Goal: Check status: Check status

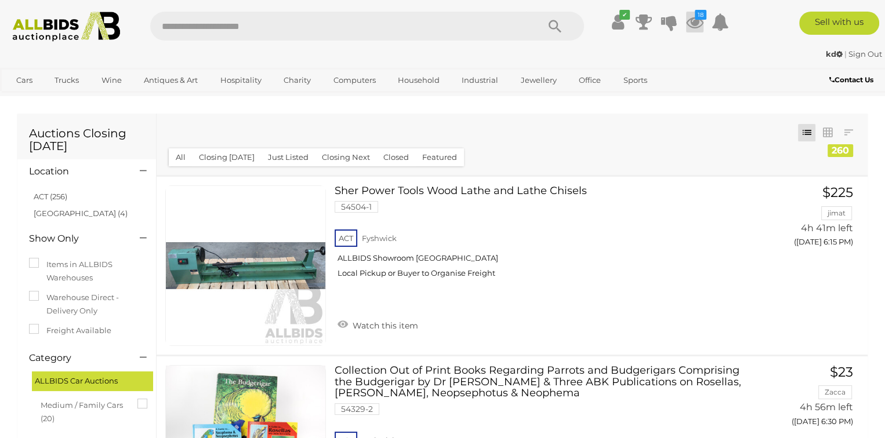
click at [701, 17] on icon "18" at bounding box center [701, 15] width 12 height 10
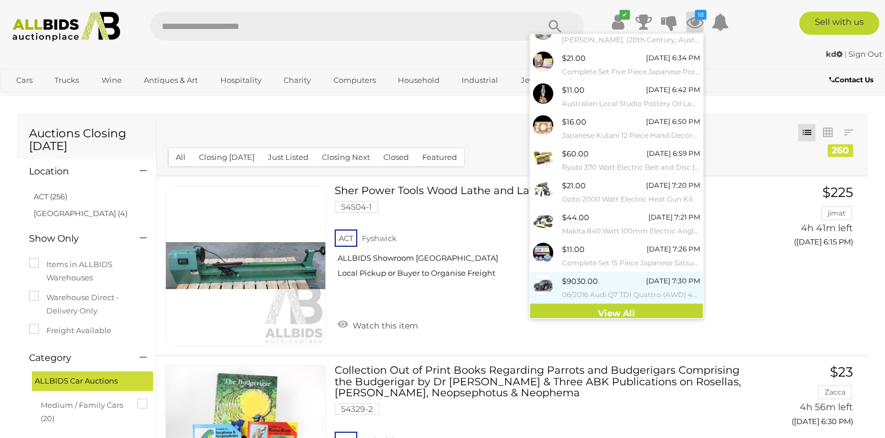
scroll to position [84, 0]
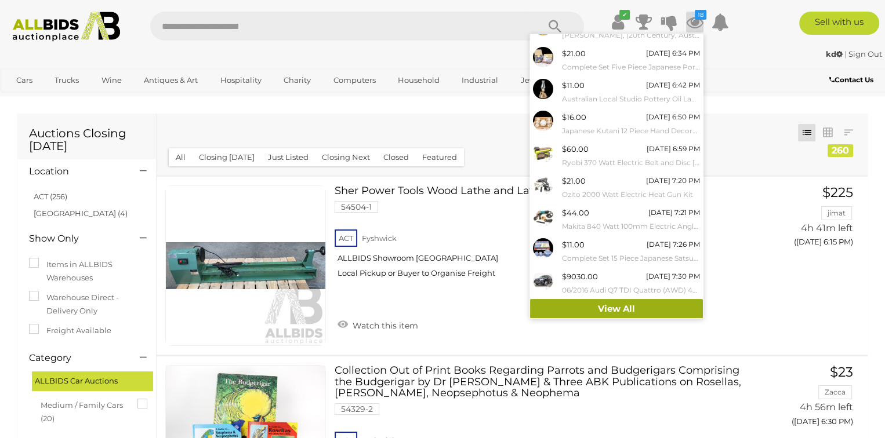
click at [624, 309] on link "View All" at bounding box center [616, 309] width 173 height 20
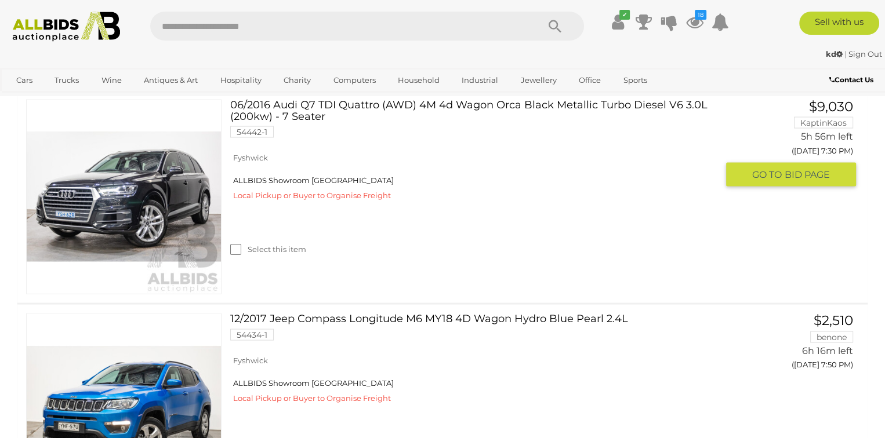
scroll to position [2378, 0]
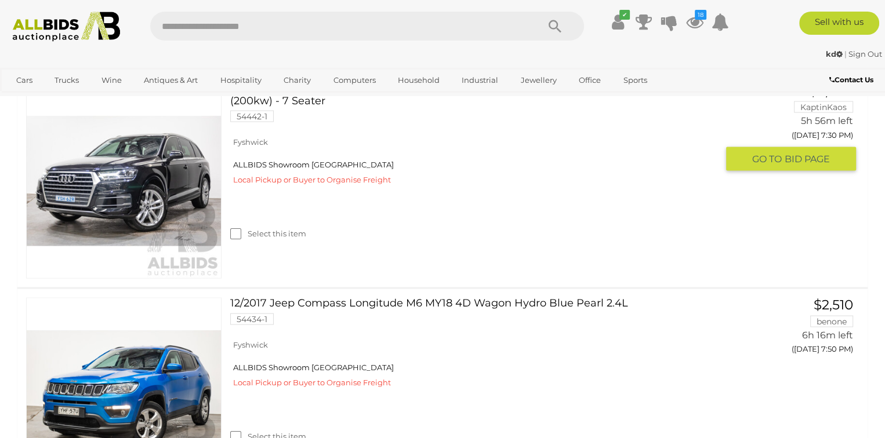
click at [170, 198] on link at bounding box center [123, 181] width 195 height 195
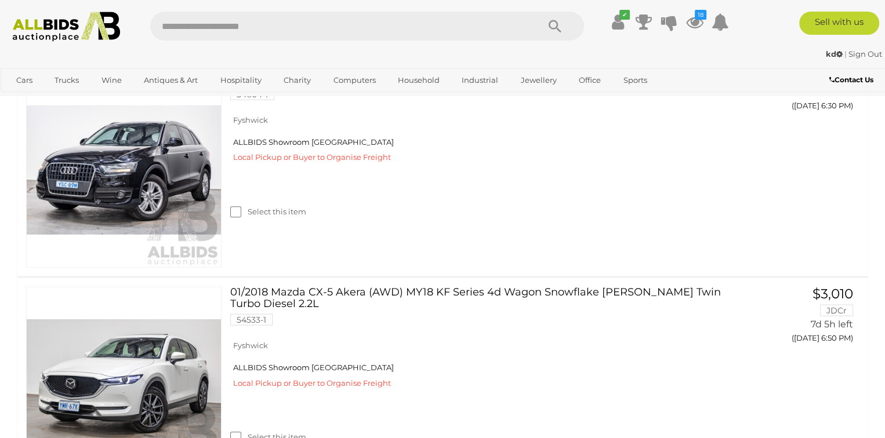
scroll to position [2784, 0]
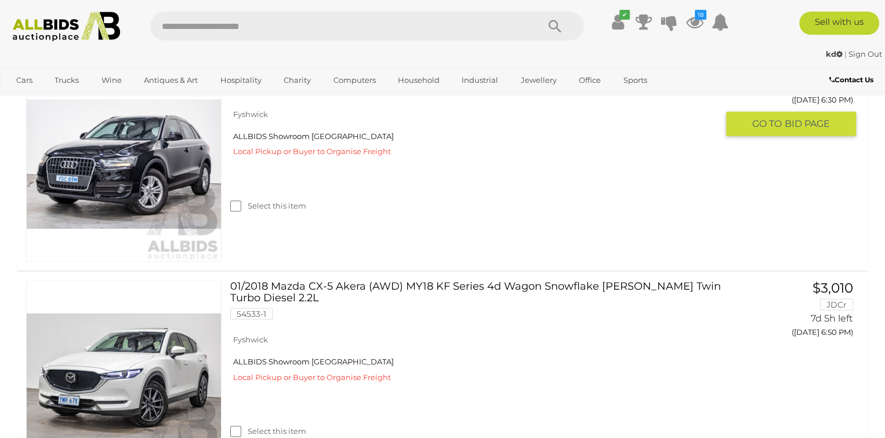
click at [135, 218] on link at bounding box center [123, 164] width 195 height 195
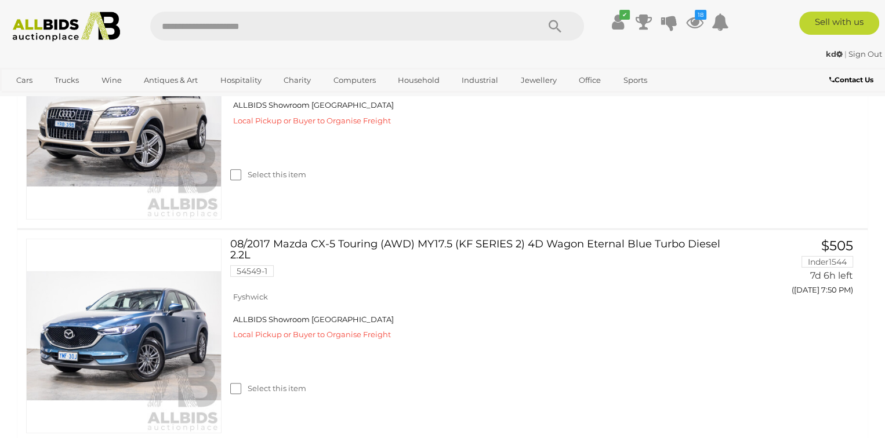
scroll to position [3596, 0]
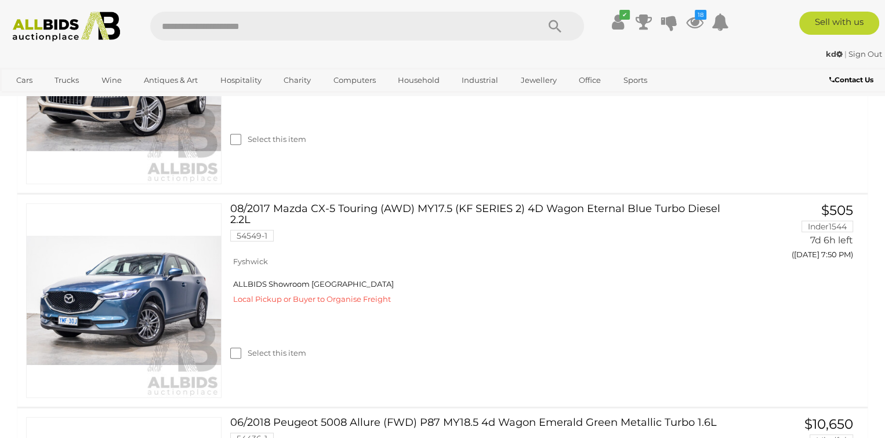
click at [174, 184] on link at bounding box center [123, 86] width 195 height 195
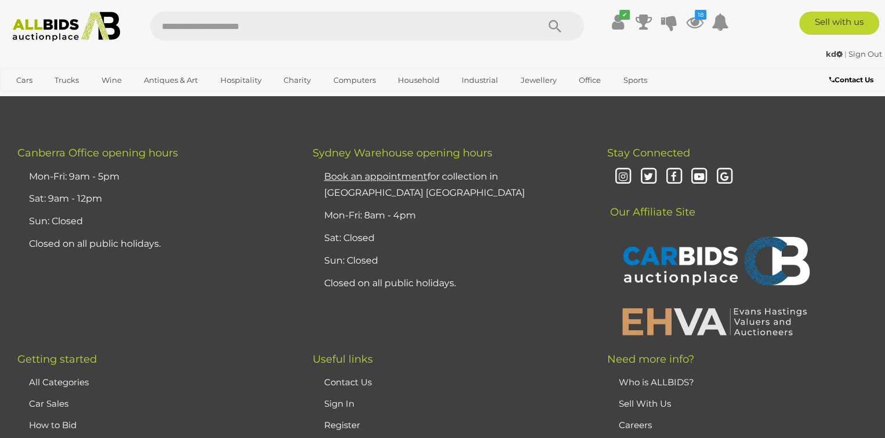
scroll to position [5510, 0]
